Goal: Information Seeking & Learning: Find specific fact

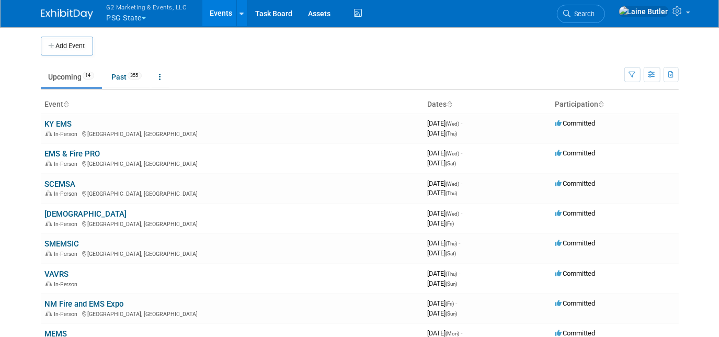
click at [125, 13] on button "G2 Marketing & Events, LLC PSG State" at bounding box center [153, 13] width 95 height 27
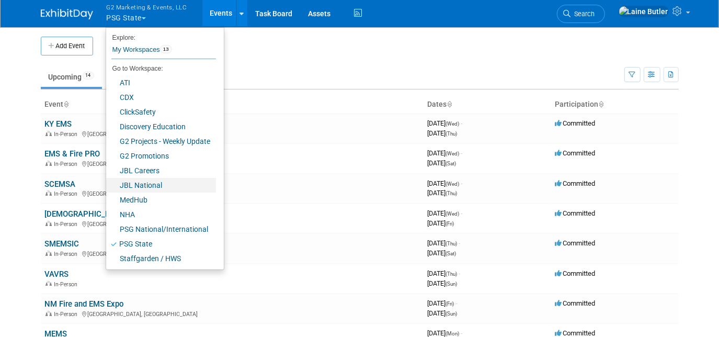
click at [149, 184] on link "JBL National" at bounding box center [161, 185] width 110 height 15
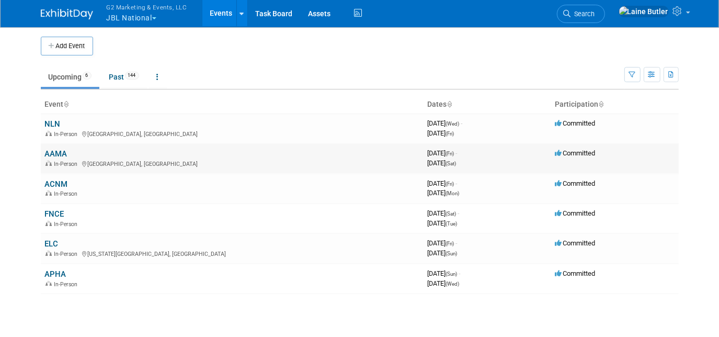
click at [57, 147] on td "AAMA In-Person [GEOGRAPHIC_DATA], [GEOGRAPHIC_DATA]" at bounding box center [232, 158] width 383 height 30
click at [57, 154] on link "AAMA" at bounding box center [56, 153] width 22 height 9
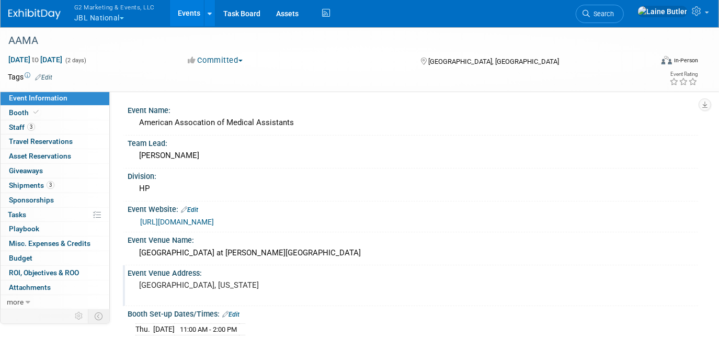
click at [314, 265] on div "Event Venue Address:" at bounding box center [413, 271] width 570 height 13
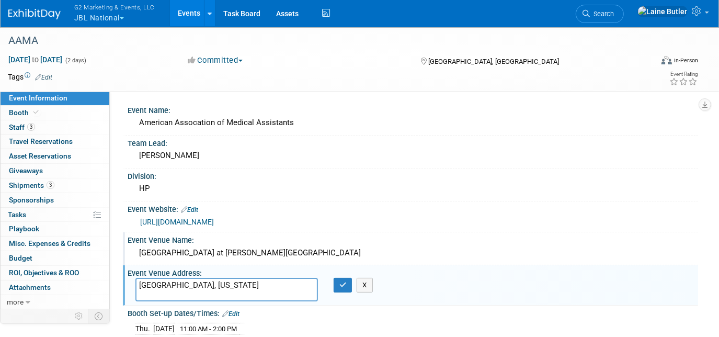
click at [336, 245] on div "Hyatt Regency Crystal City at Reagan National Airport" at bounding box center [412, 253] width 554 height 16
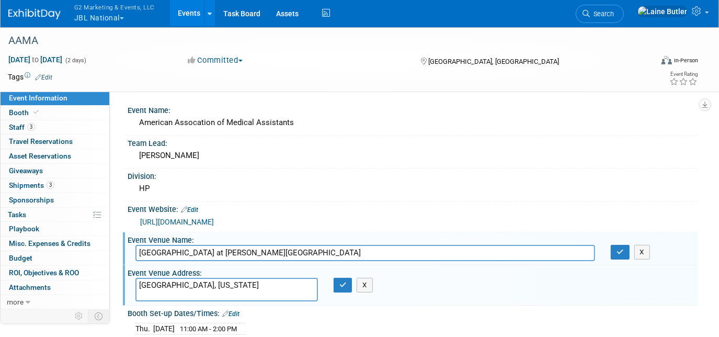
drag, startPoint x: 334, startPoint y: 246, endPoint x: 125, endPoint y: 246, distance: 208.5
click at [125, 246] on div "Event Venue Name: Hyatt Regency Crystal City at Reagan National Airport Hyatt R…" at bounding box center [410, 248] width 575 height 33
click at [624, 254] on button "button" at bounding box center [619, 252] width 19 height 15
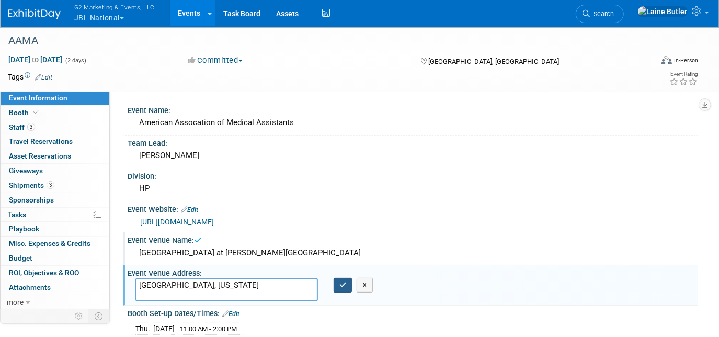
click at [343, 284] on icon "button" at bounding box center [342, 284] width 7 height 7
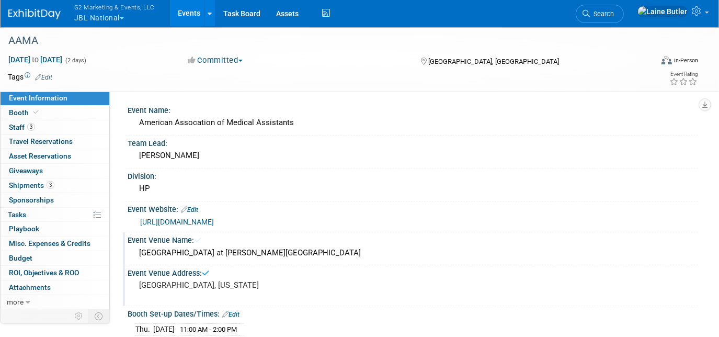
click at [31, 16] on img at bounding box center [34, 14] width 52 height 10
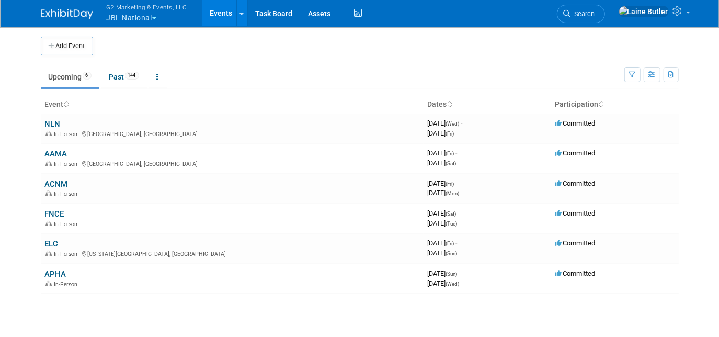
click at [113, 18] on button "G2 Marketing & Events, LLC JBL National" at bounding box center [153, 13] width 95 height 27
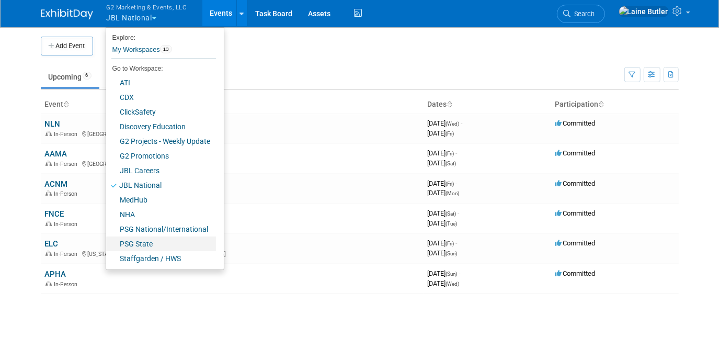
click at [138, 245] on link "PSG State" at bounding box center [161, 243] width 110 height 15
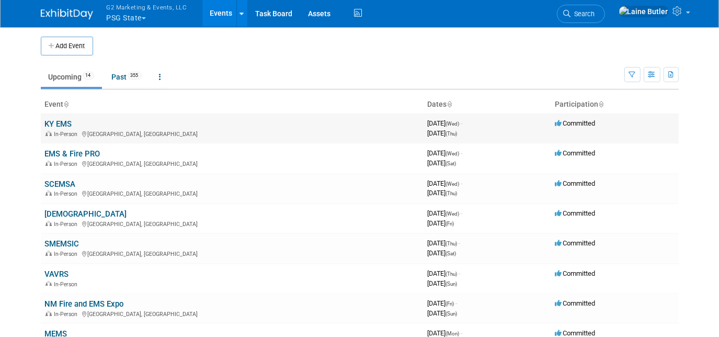
click at [57, 117] on td "KY EMS In-Person Owensboro, KY" at bounding box center [232, 128] width 383 height 30
click at [59, 123] on link "KY EMS" at bounding box center [58, 123] width 27 height 9
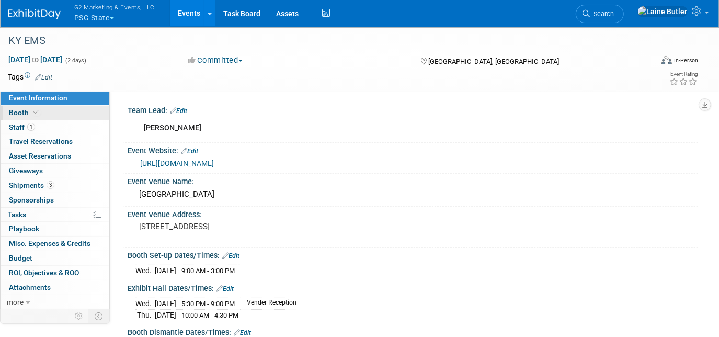
click at [50, 112] on link "Booth" at bounding box center [55, 113] width 109 height 14
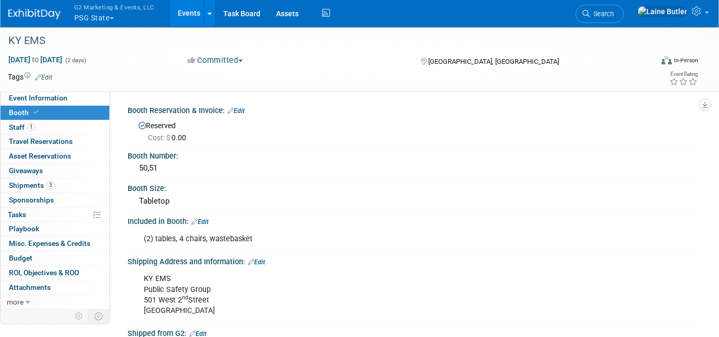
click at [52, 14] on img at bounding box center [34, 14] width 52 height 10
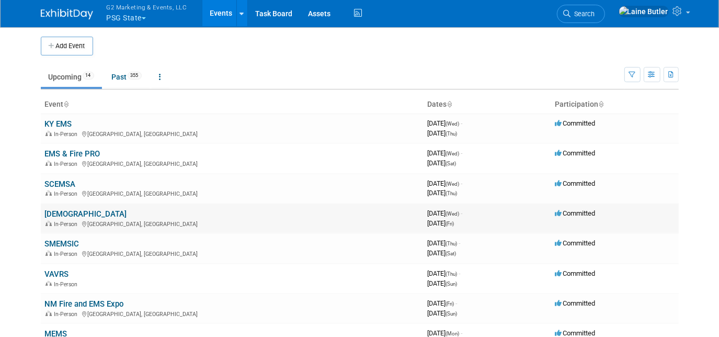
click at [55, 209] on link "[DEMOGRAPHIC_DATA]" at bounding box center [86, 213] width 82 height 9
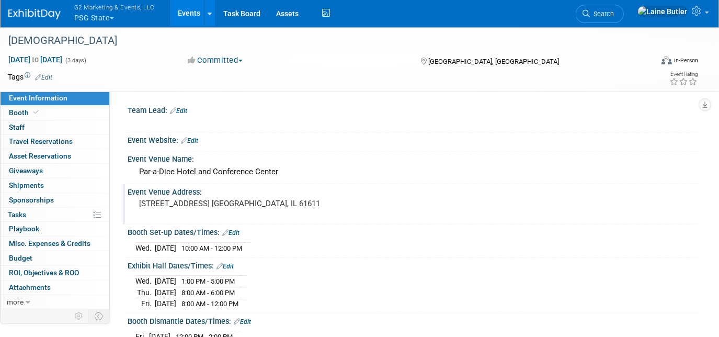
click at [267, 184] on div "Event Venue Address:" at bounding box center [413, 190] width 570 height 13
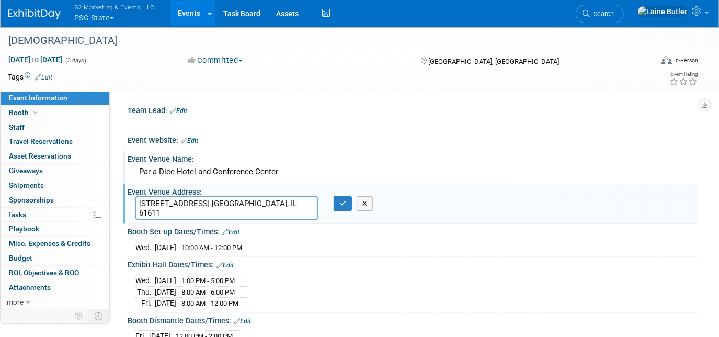
click at [282, 172] on div "Par-a-Dice Hotel and Conference Center" at bounding box center [412, 172] width 554 height 16
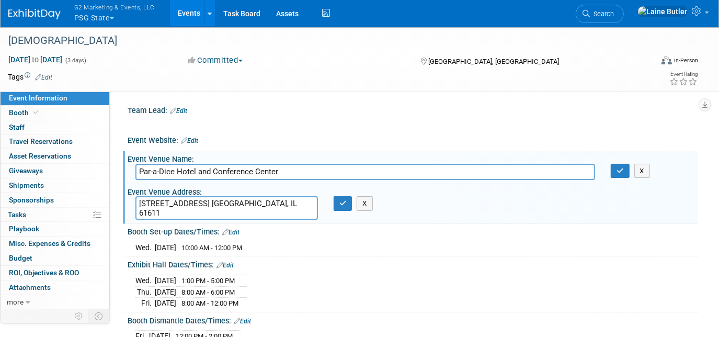
drag, startPoint x: 282, startPoint y: 172, endPoint x: 132, endPoint y: 168, distance: 149.5
click at [132, 168] on div "Par-a-Dice Hotel and Conference Center" at bounding box center [365, 172] width 475 height 16
click at [621, 171] on icon "button" at bounding box center [619, 170] width 7 height 7
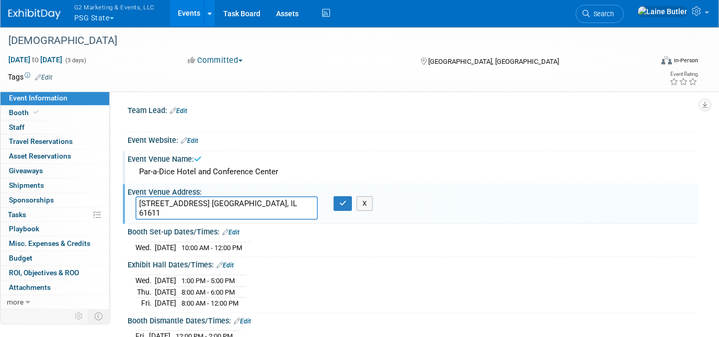
click at [353, 200] on div "X" at bounding box center [345, 203] width 24 height 15
click at [345, 200] on icon "button" at bounding box center [342, 203] width 7 height 7
